Goal: Communication & Community: Answer question/provide support

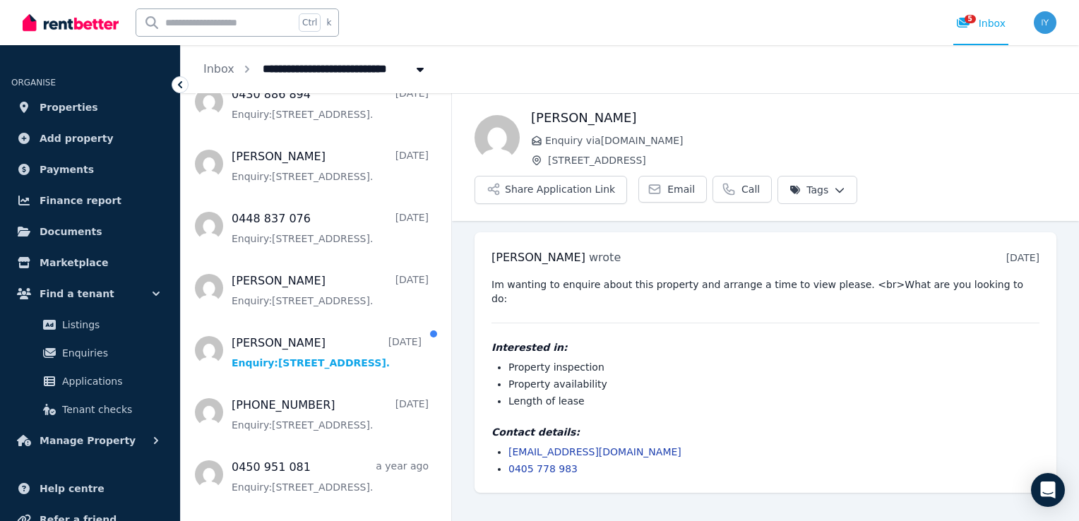
scroll to position [848, 0]
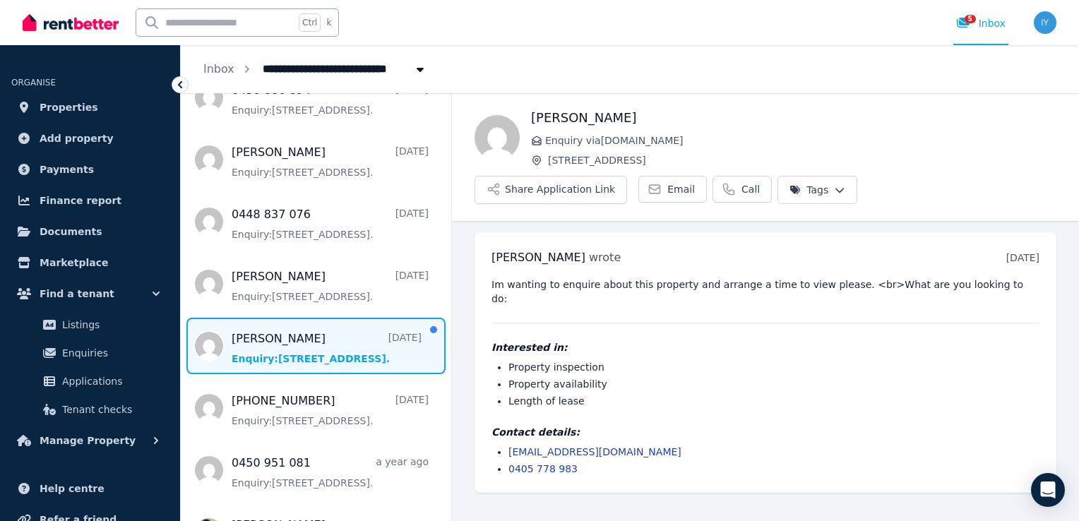
click at [364, 340] on span "Message list" at bounding box center [316, 346] width 271 height 57
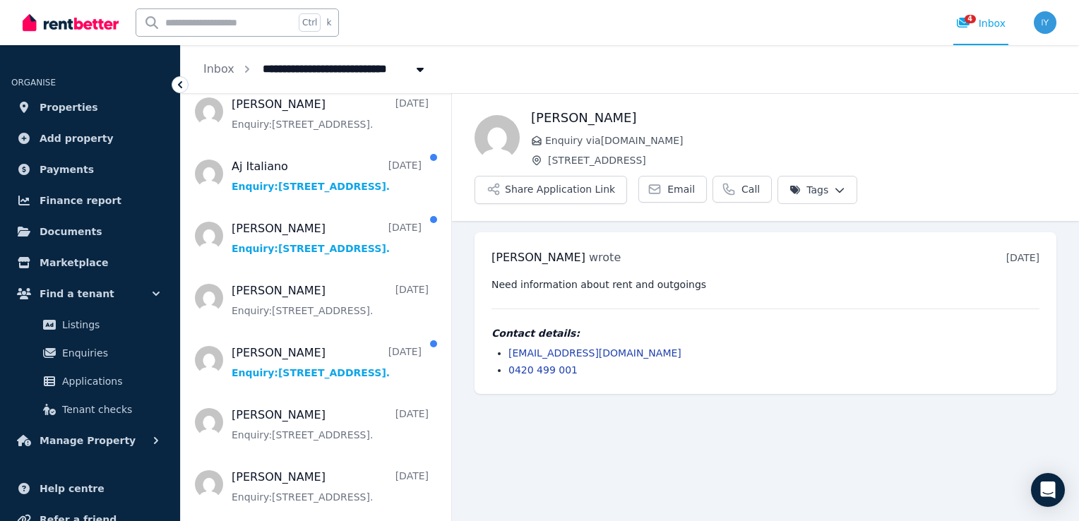
scroll to position [28, 0]
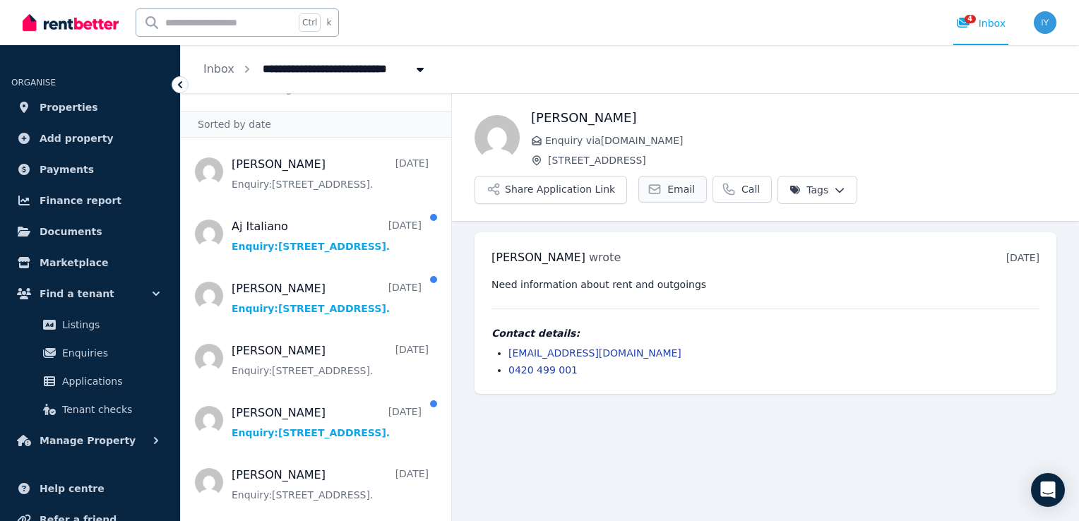
click at [668, 189] on span "Email" at bounding box center [682, 189] width 28 height 14
click at [668, 188] on span "Email" at bounding box center [682, 189] width 28 height 14
